Goal: Navigation & Orientation: Find specific page/section

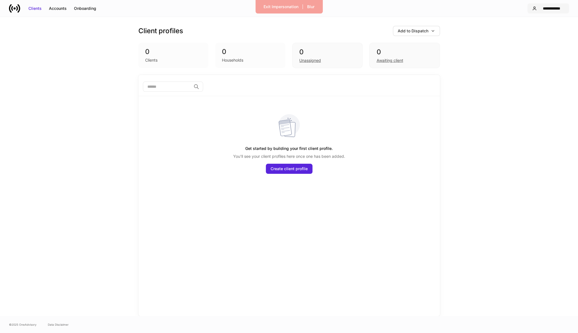
click at [547, 5] on button "**********" at bounding box center [549, 8] width 42 height 10
click at [530, 35] on li "Settings" at bounding box center [556, 34] width 109 height 10
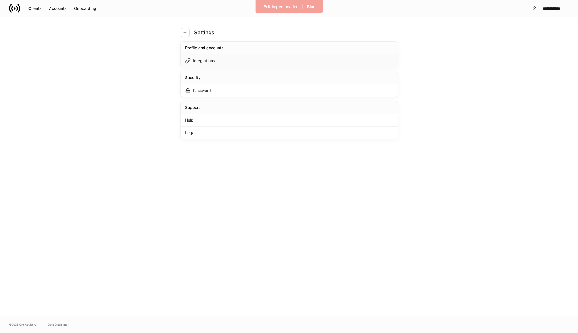
click at [389, 59] on div "Integrations" at bounding box center [289, 60] width 217 height 13
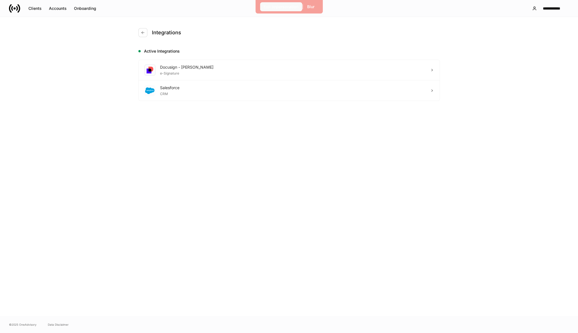
click at [266, 10] on button "Exit Impersonation" at bounding box center [281, 6] width 42 height 9
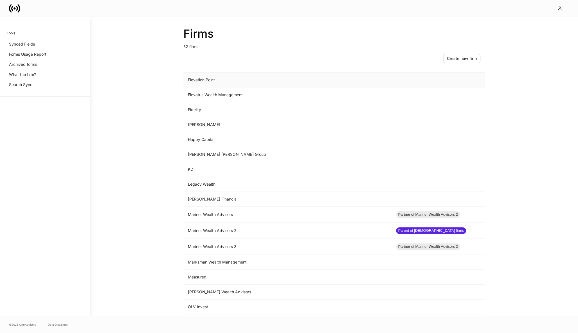
scroll to position [346, 0]
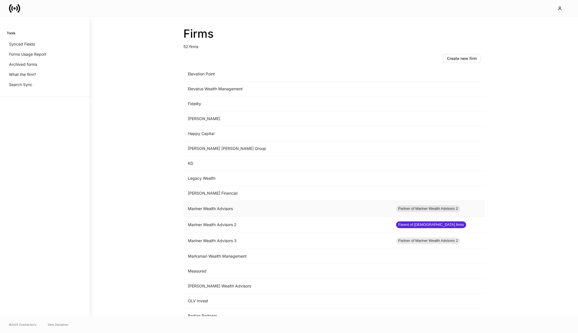
click at [232, 205] on td "Mariner Wealth Advisors" at bounding box center [288, 209] width 208 height 16
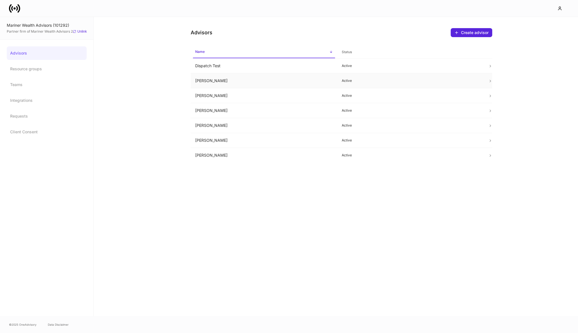
click at [209, 76] on td "[PERSON_NAME]" at bounding box center [264, 80] width 147 height 15
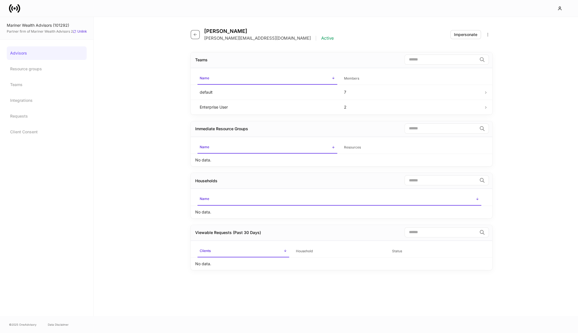
click at [193, 33] on button "button" at bounding box center [195, 34] width 9 height 9
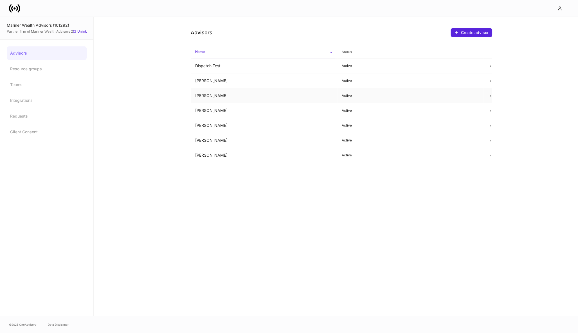
click at [207, 100] on td "[PERSON_NAME]" at bounding box center [264, 95] width 147 height 15
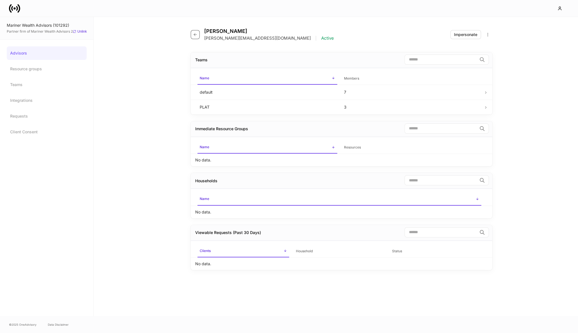
click at [194, 33] on icon "button" at bounding box center [195, 34] width 5 height 5
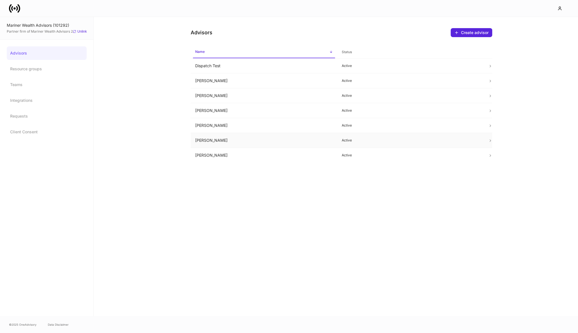
click at [208, 142] on td "[PERSON_NAME]" at bounding box center [264, 140] width 147 height 15
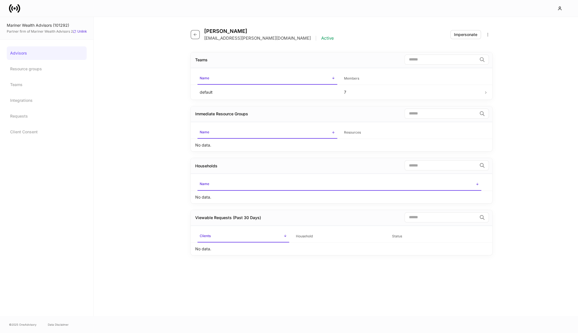
click at [197, 36] on icon "button" at bounding box center [195, 34] width 5 height 5
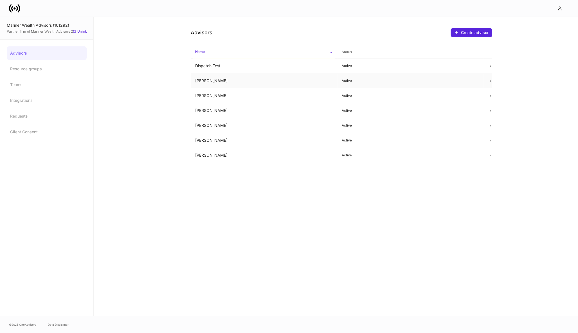
click at [214, 81] on td "[PERSON_NAME]" at bounding box center [264, 80] width 147 height 15
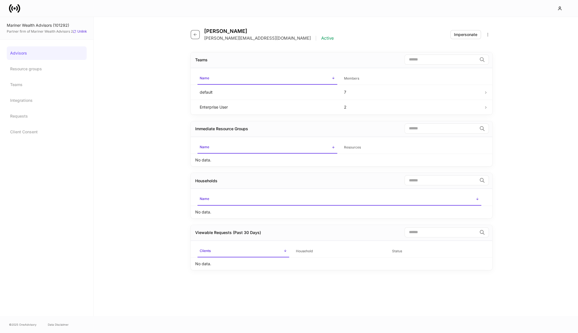
click at [196, 35] on icon "button" at bounding box center [195, 34] width 5 height 5
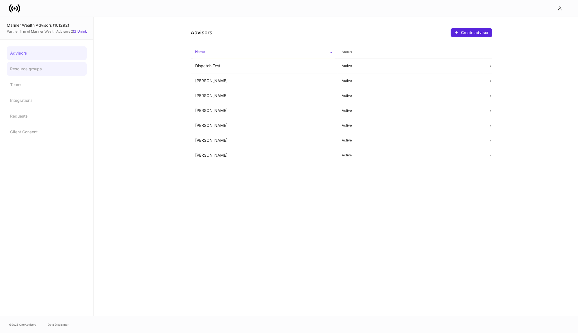
click at [37, 65] on link "Resource groups" at bounding box center [47, 69] width 80 height 14
